Goal: Information Seeking & Learning: Find specific fact

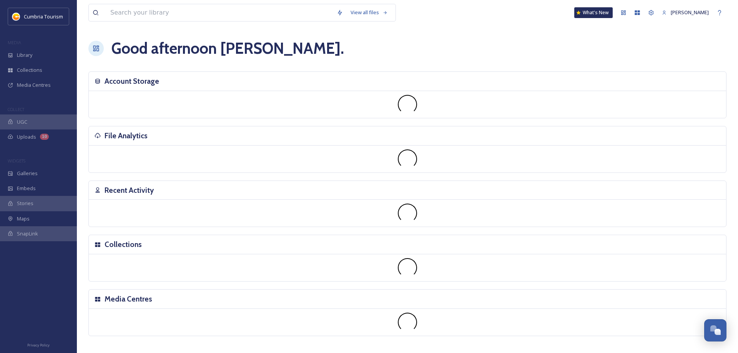
scroll to position [2757, 0]
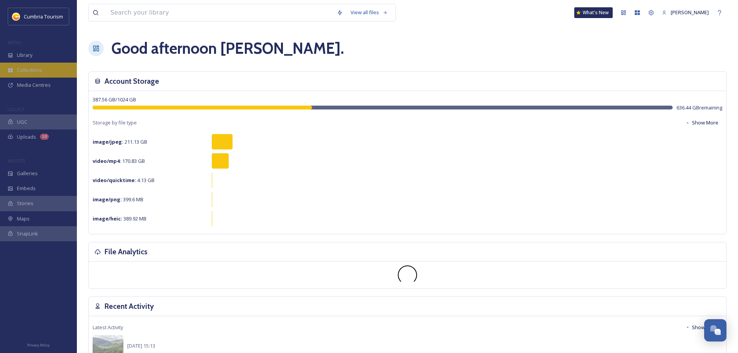
click at [20, 68] on span "Collections" at bounding box center [29, 69] width 25 height 7
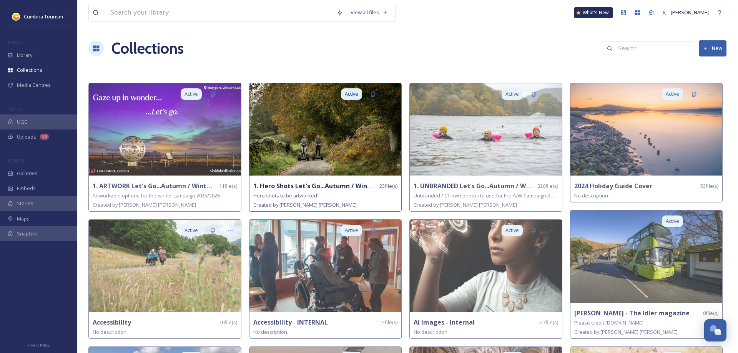
click at [322, 150] on img at bounding box center [325, 129] width 152 height 92
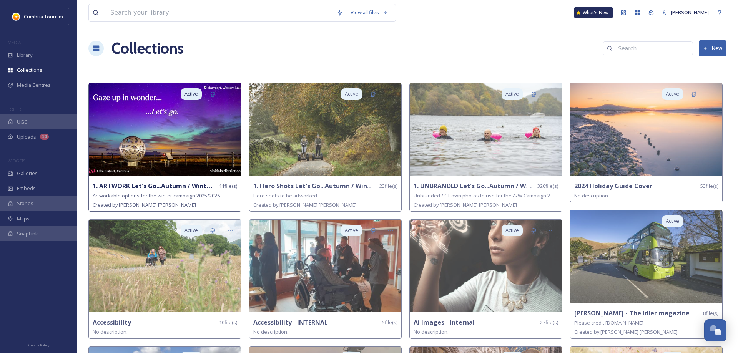
click at [174, 154] on img at bounding box center [165, 129] width 152 height 92
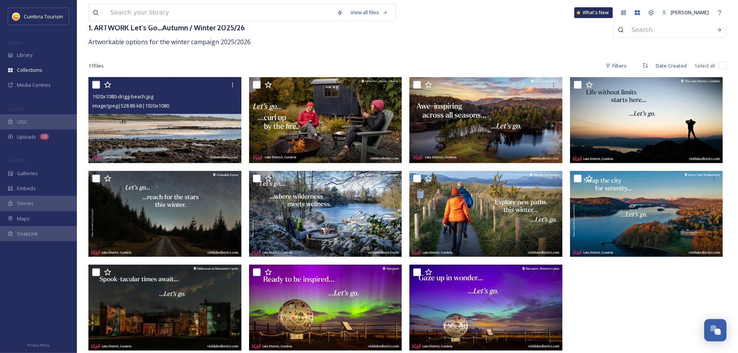
scroll to position [50, 0]
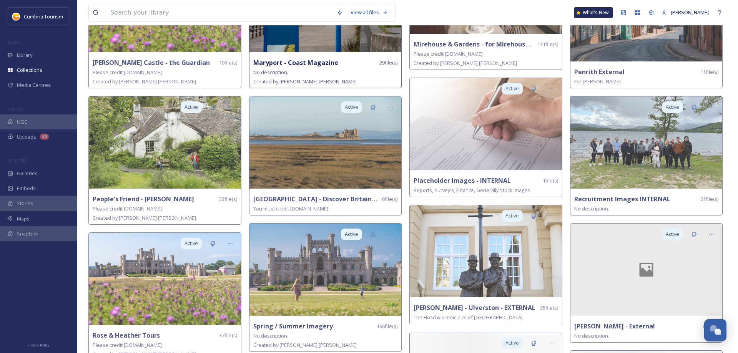
scroll to position [1332, 0]
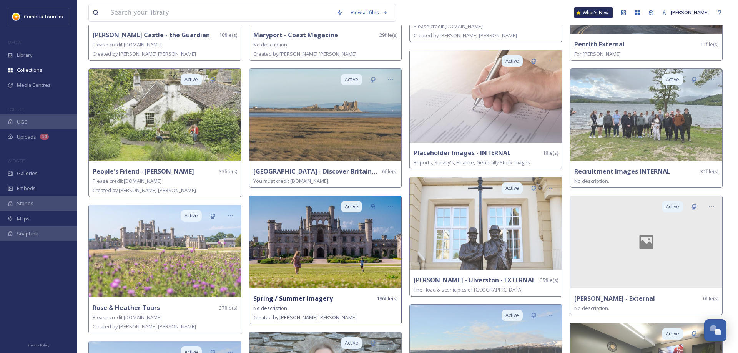
click at [354, 245] on img at bounding box center [325, 242] width 152 height 92
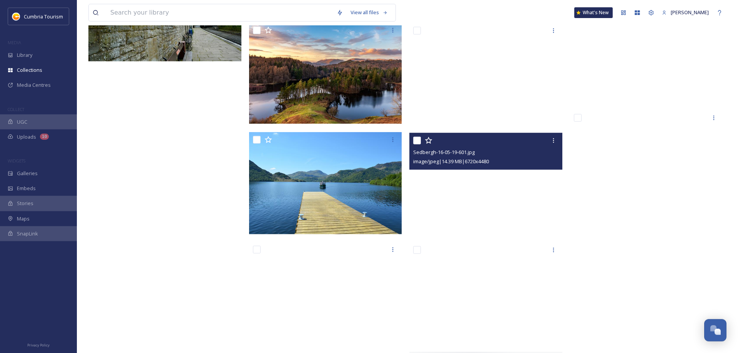
scroll to position [6185, 0]
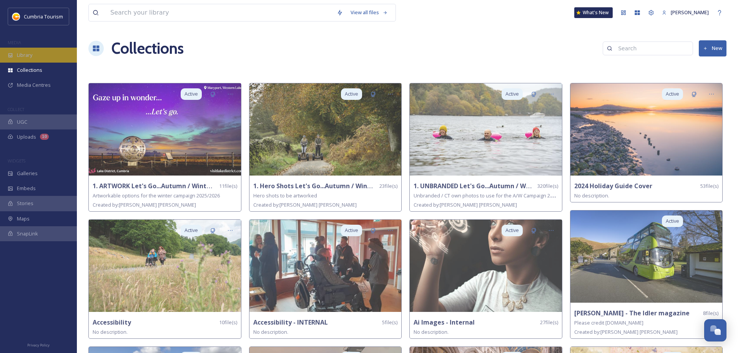
click at [30, 56] on span "Library" at bounding box center [24, 54] width 15 height 7
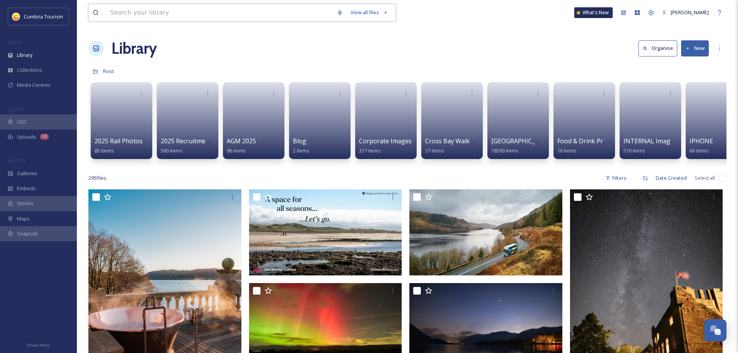
click at [191, 14] on input at bounding box center [219, 12] width 226 height 17
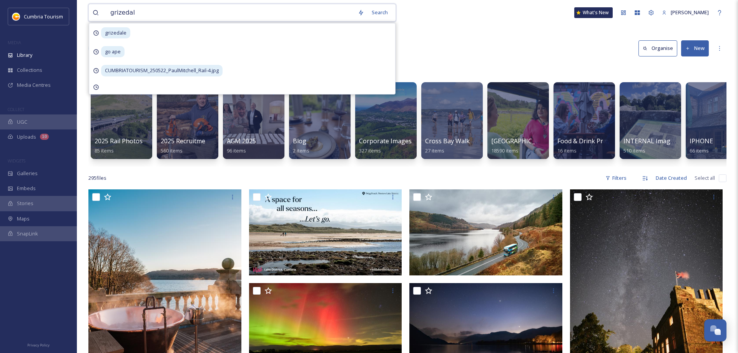
type input "grizedale"
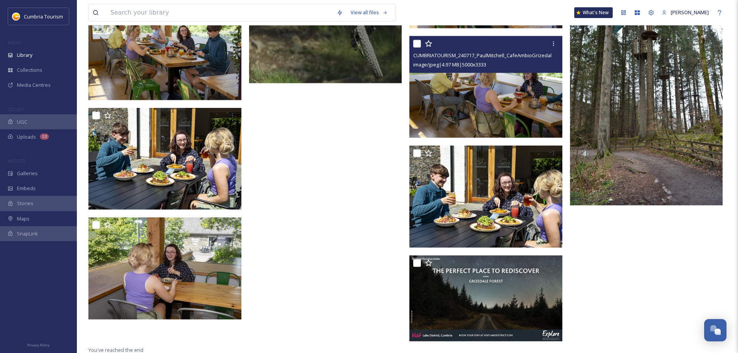
scroll to position [6029, 0]
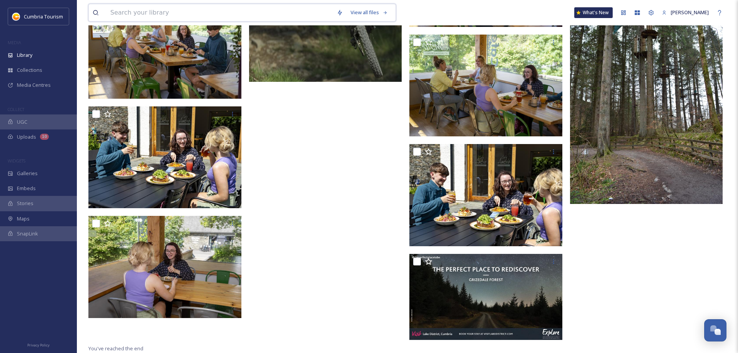
click at [148, 12] on input at bounding box center [219, 12] width 226 height 17
type input "go ape"
type input "4"
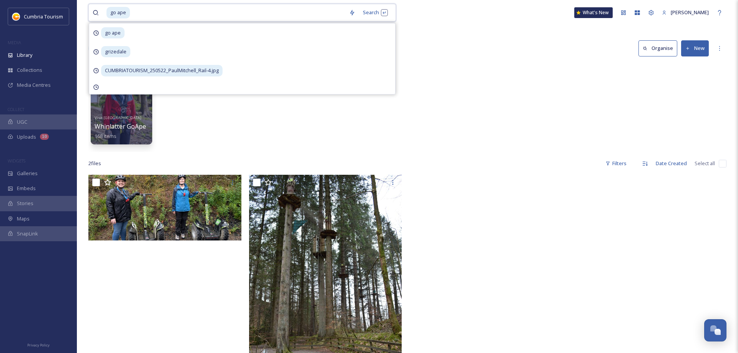
click at [144, 12] on input at bounding box center [238, 12] width 214 height 17
type input "g"
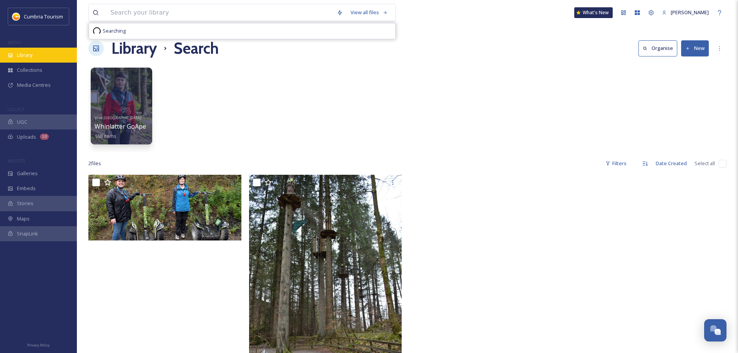
click at [33, 53] on div "Library" at bounding box center [38, 55] width 77 height 15
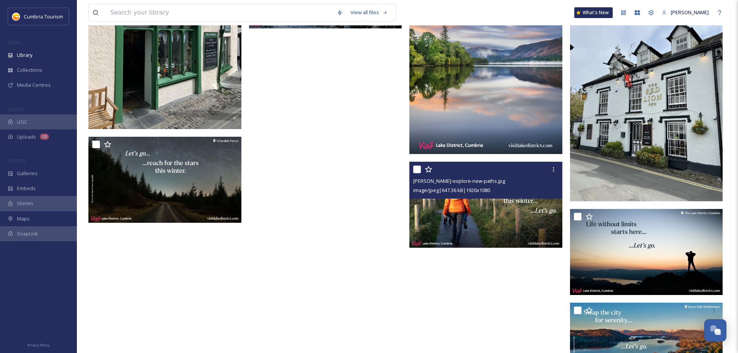
scroll to position [725, 0]
